Goal: Task Accomplishment & Management: Complete application form

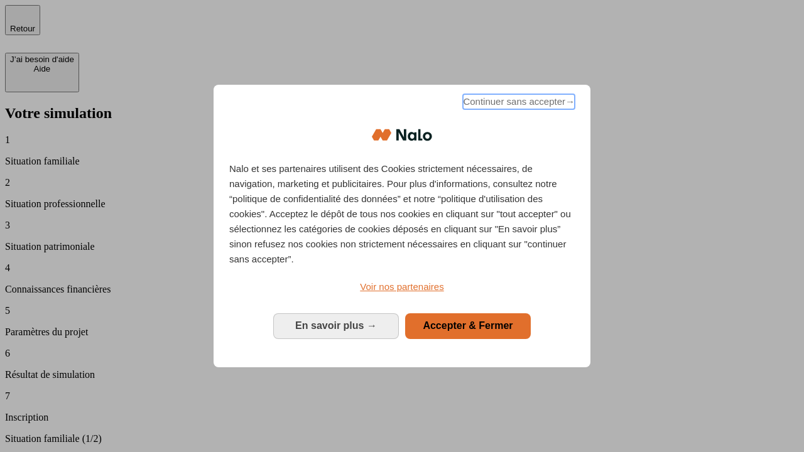
click at [518, 104] on span "Continuer sans accepter →" at bounding box center [519, 101] width 112 height 15
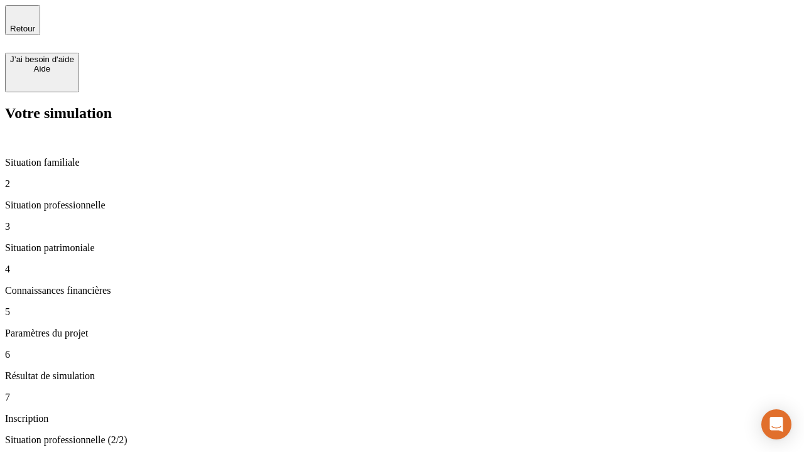
type input "30 000"
type input "1 000"
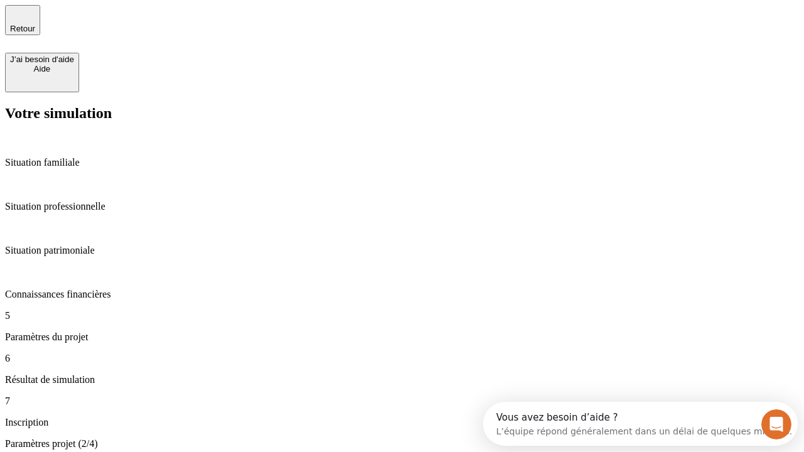
scroll to position [24, 0]
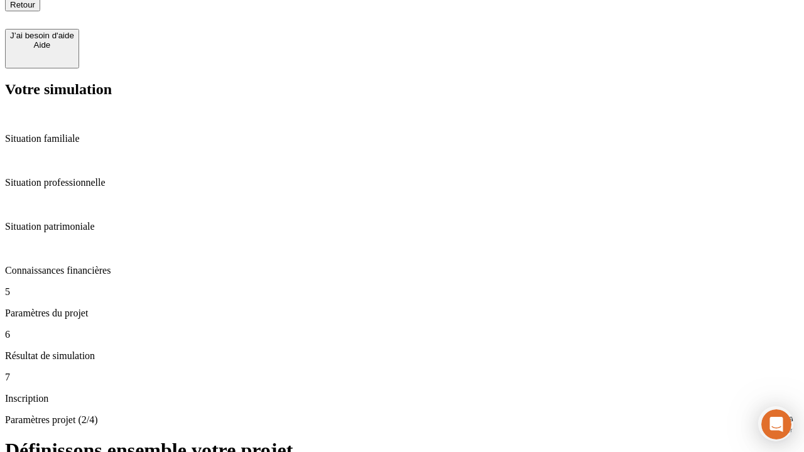
type input "65"
type input "5 000"
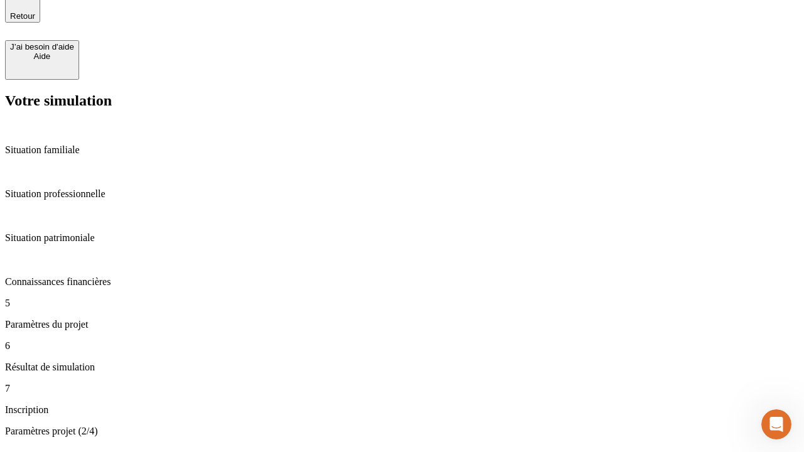
type input "640"
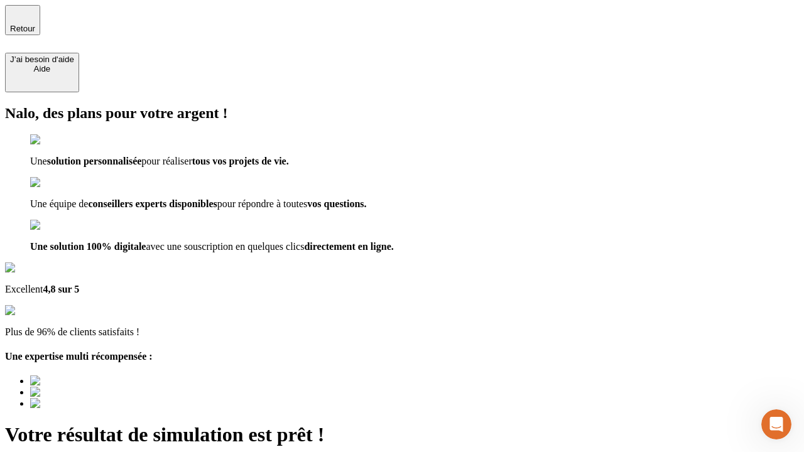
type input "[EMAIL_ADDRESS][DOMAIN_NAME]"
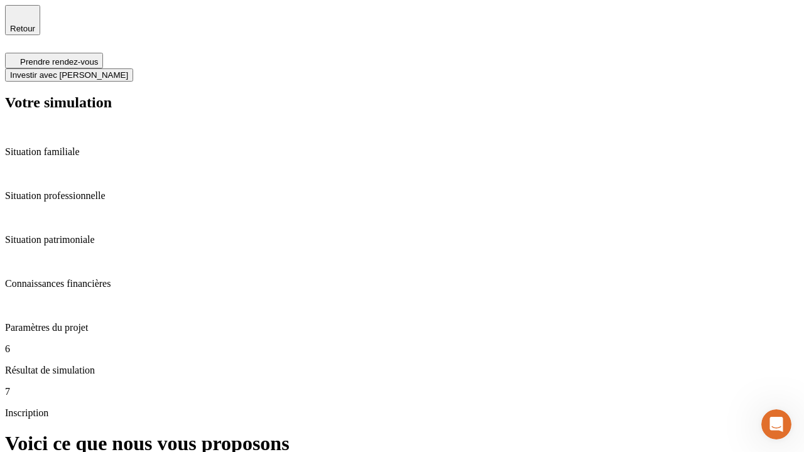
click at [128, 70] on span "Investir avec [PERSON_NAME]" at bounding box center [69, 74] width 118 height 9
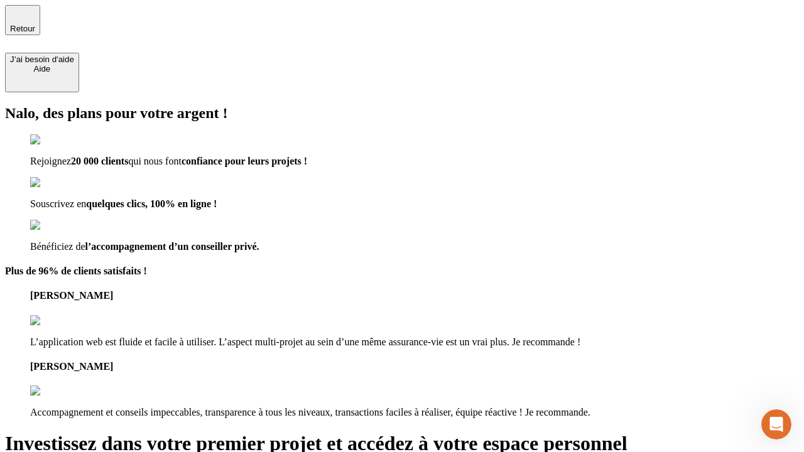
type input "[EMAIL_ADDRESS][DOMAIN_NAME]"
